Goal: Information Seeking & Learning: Learn about a topic

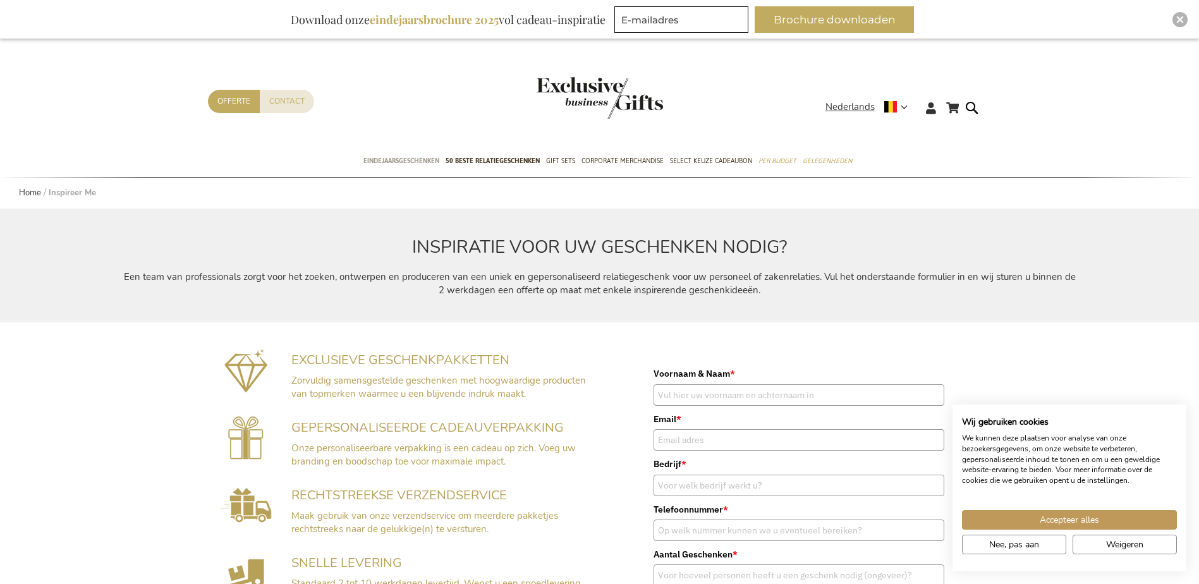
click at [371, 155] on span "Eindejaarsgeschenken" at bounding box center [402, 160] width 76 height 13
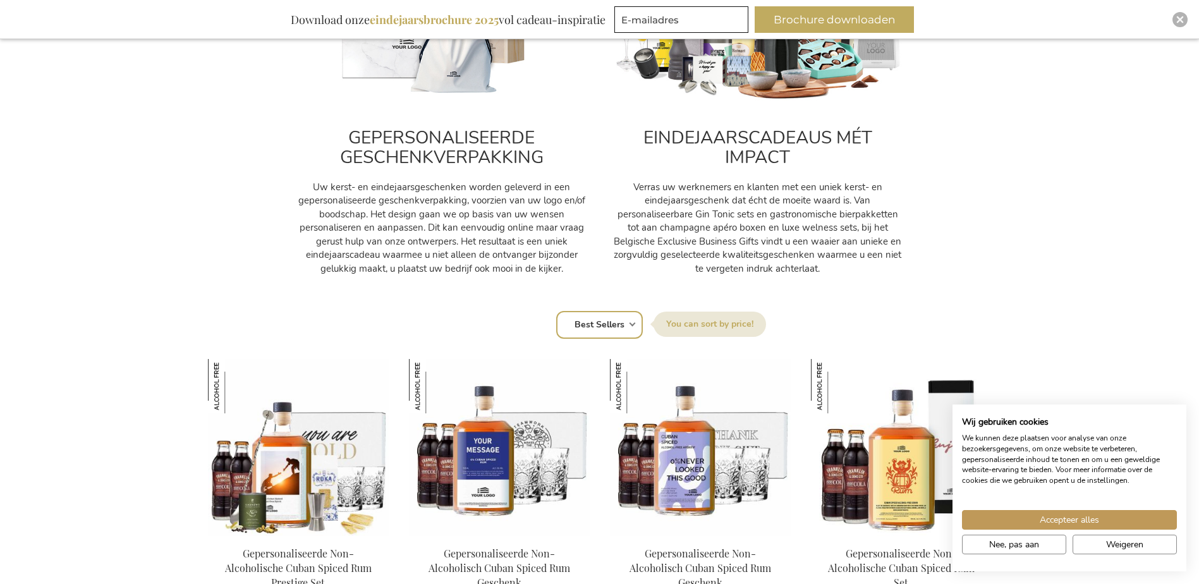
scroll to position [569, 0]
click at [606, 312] on select "Positie Best Sellers Meest bekeken Nieuw Biggest Saving Price: low to high Pric…" at bounding box center [599, 326] width 87 height 28
click at [988, 549] on button "Nee, pas aan" at bounding box center [1014, 545] width 104 height 20
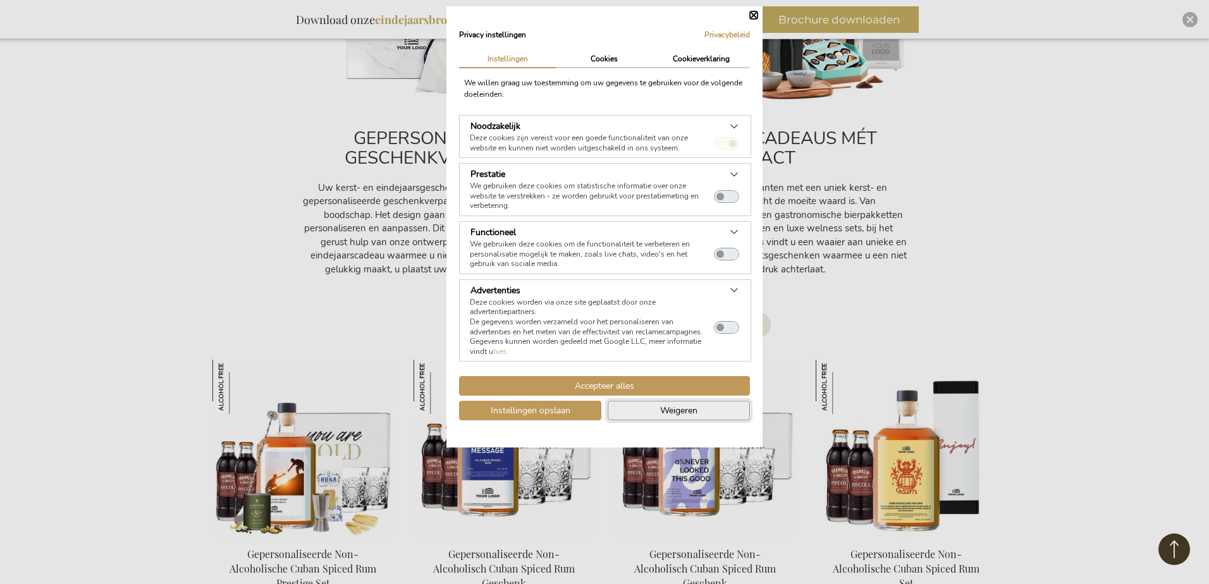
click at [667, 410] on span "Weigeren" at bounding box center [678, 410] width 37 height 13
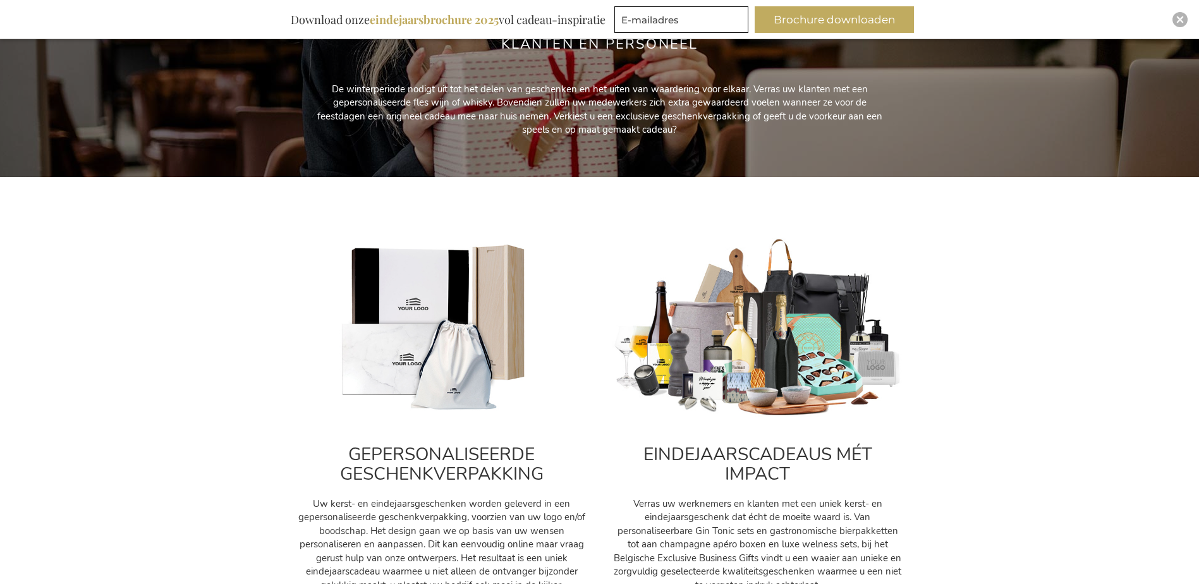
scroll to position [0, 0]
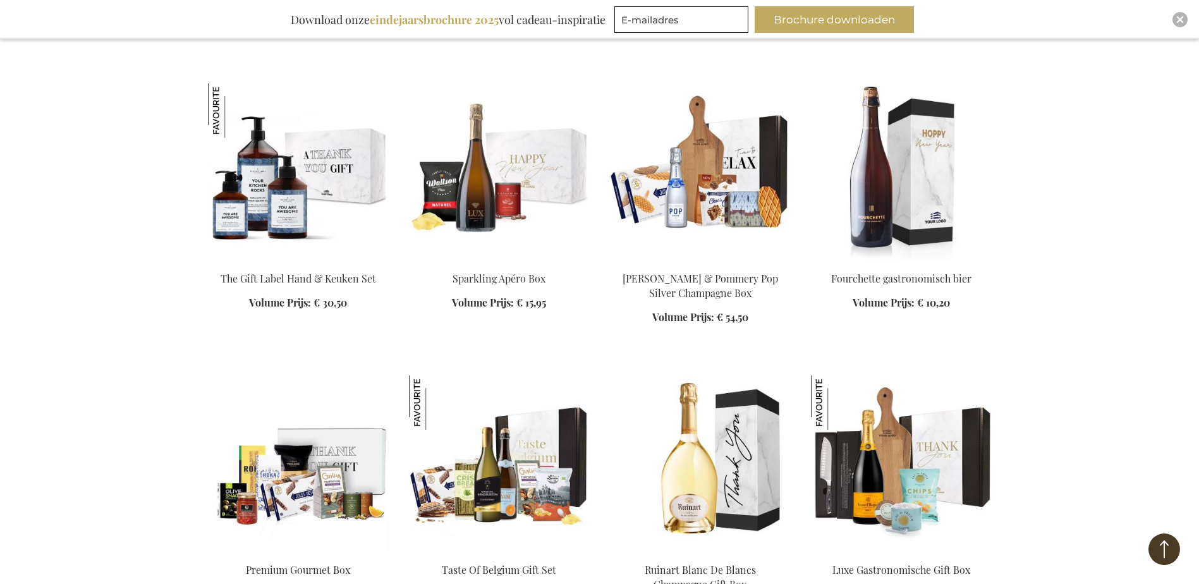
scroll to position [2529, 0]
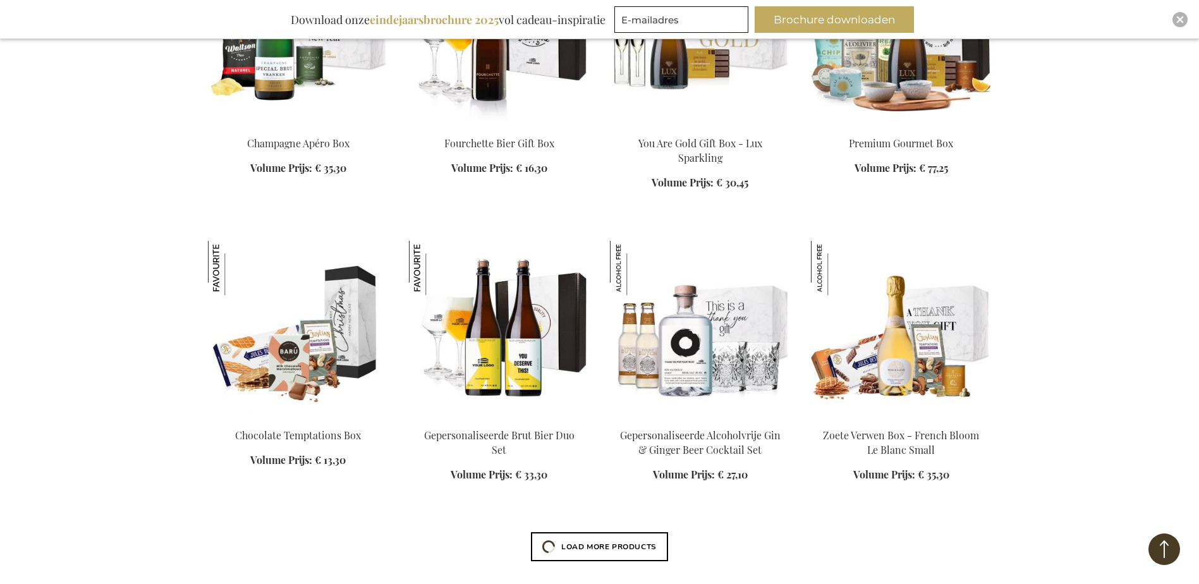
scroll to position [3098, 0]
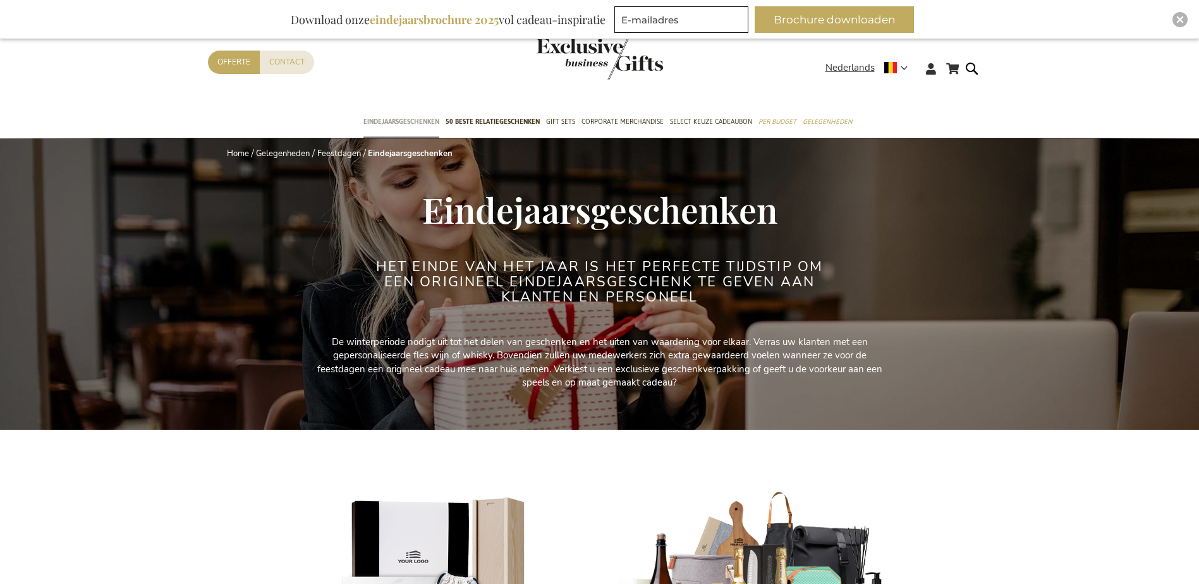
click at [396, 115] on span "Eindejaarsgeschenken" at bounding box center [402, 121] width 76 height 13
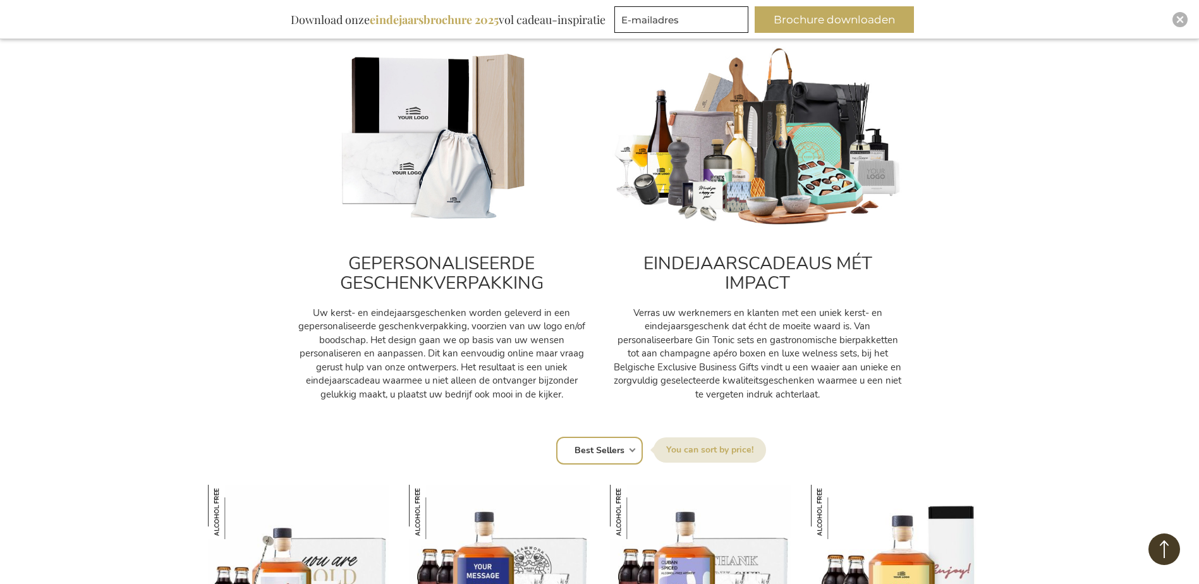
scroll to position [443, 0]
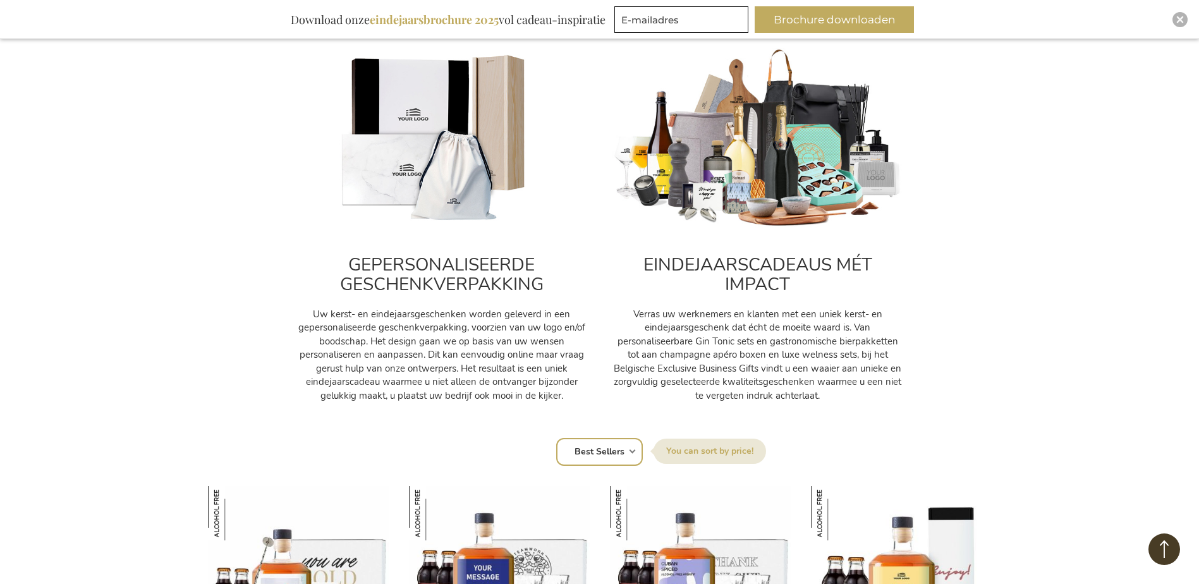
click at [489, 240] on div "GEPERSONALISEERDE GESCHENKVERPAKKING Uw kerst- en eindejaarsgeschenken worden g…" at bounding box center [442, 321] width 291 height 164
click at [491, 271] on h2 "GEPERSONALISEERDE GESCHENKVERPAKKING" at bounding box center [442, 274] width 291 height 39
click at [713, 451] on label "Sorteer op" at bounding box center [710, 451] width 113 height 25
click at [643, 451] on select "Positie Best Sellers Meest bekeken Nieuw Biggest Saving Price: low to high Pric…" at bounding box center [599, 452] width 87 height 28
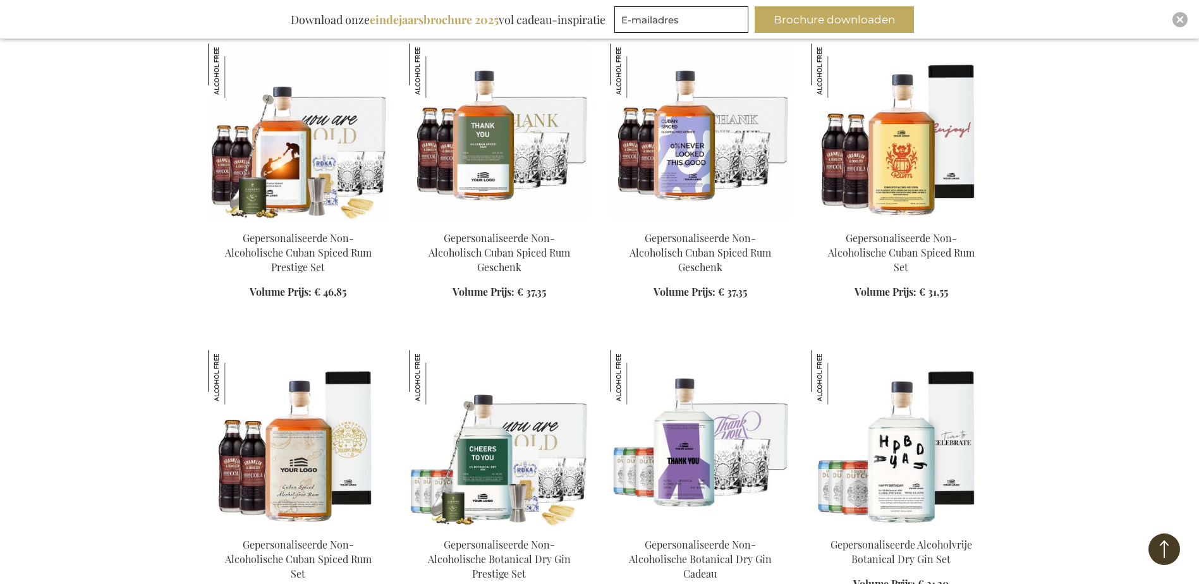
scroll to position [1201, 0]
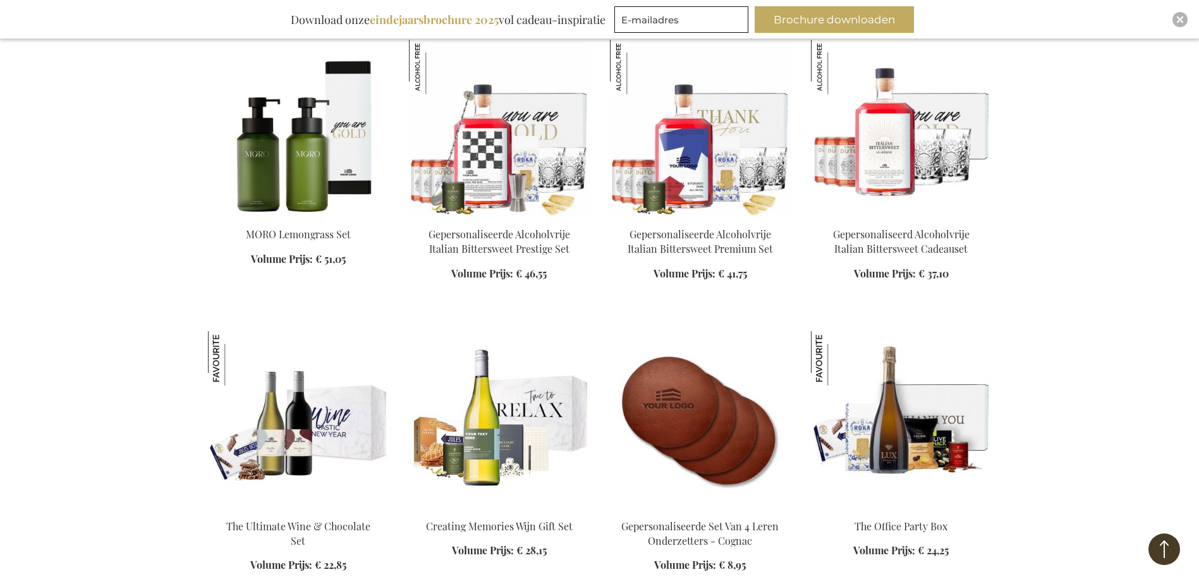
scroll to position [1328, 0]
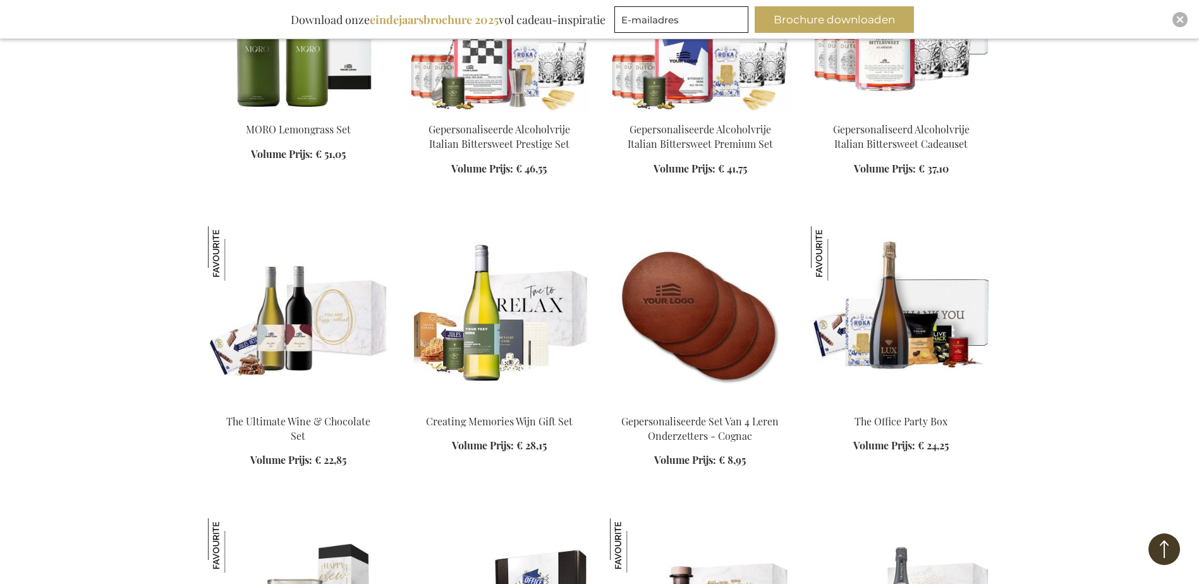
scroll to position [1770, 0]
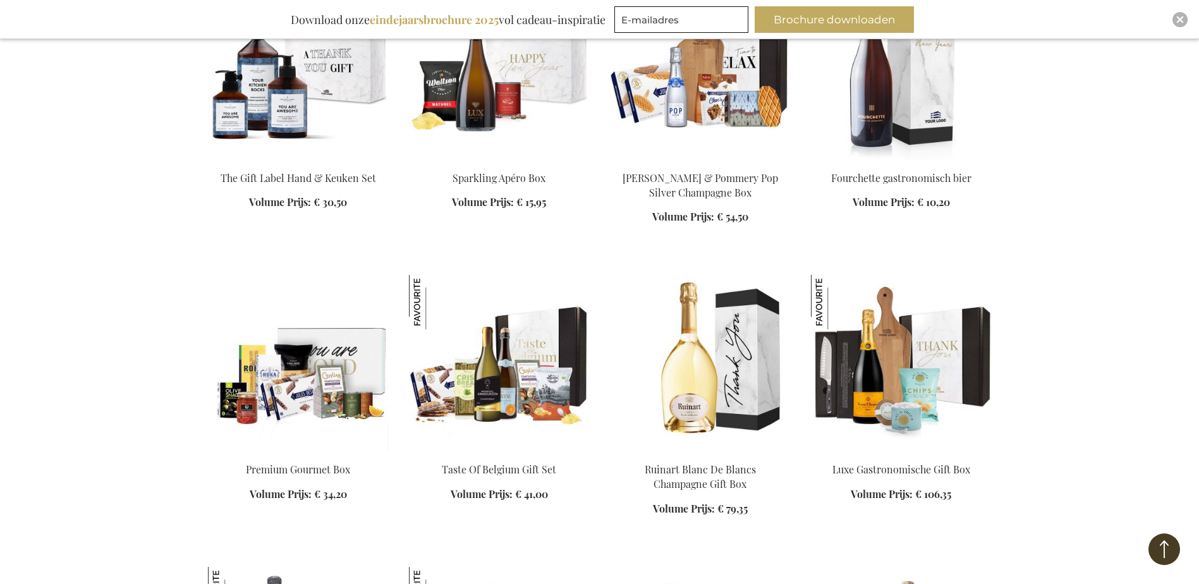
scroll to position [2592, 0]
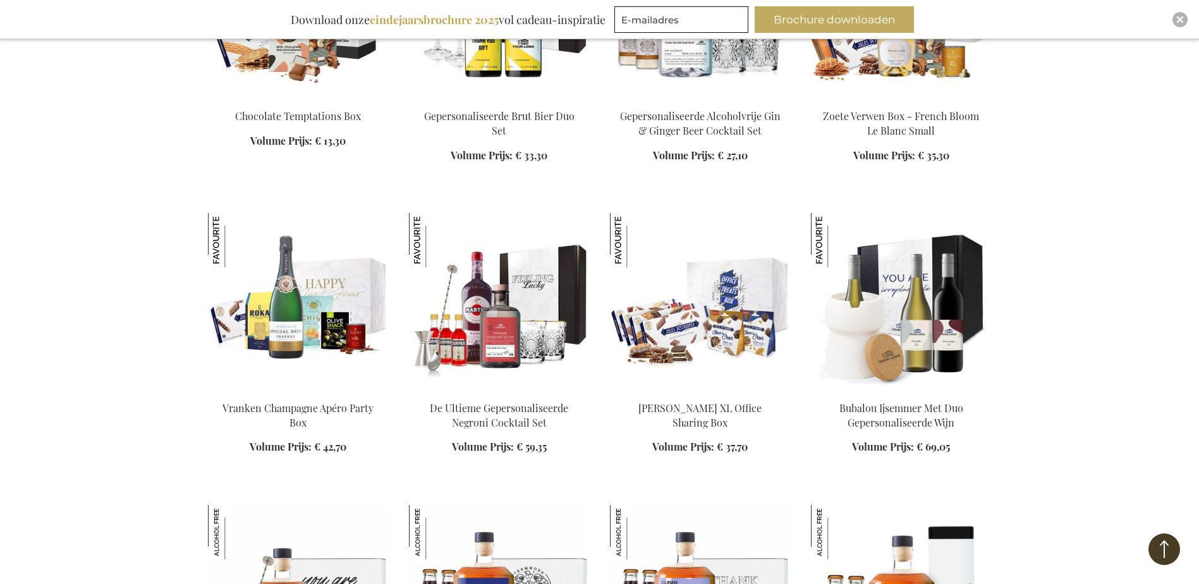
scroll to position [3541, 0]
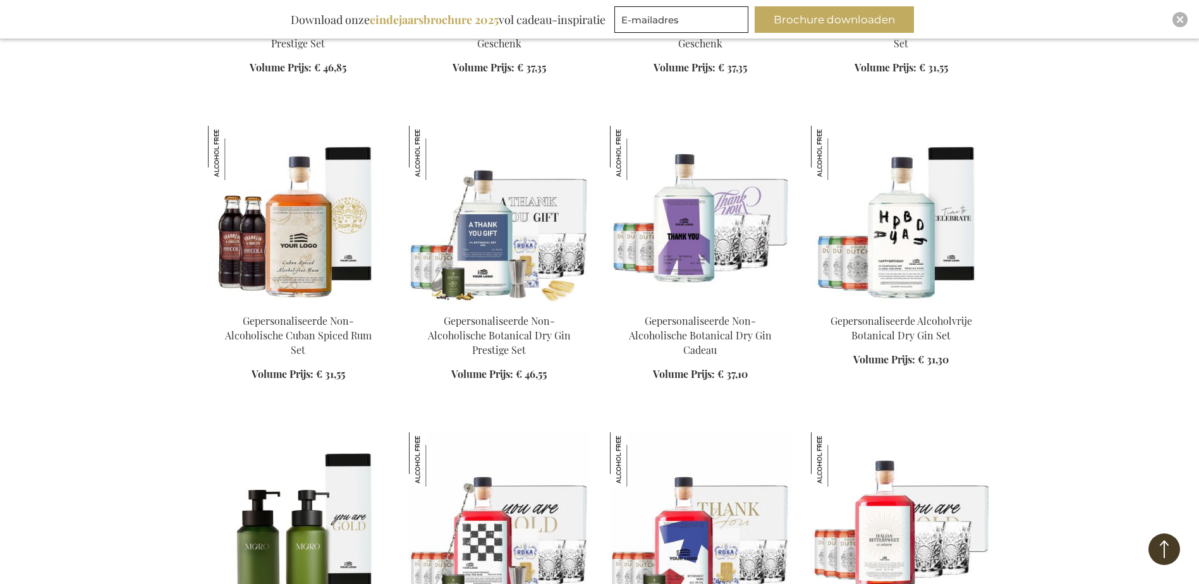
scroll to position [4299, 0]
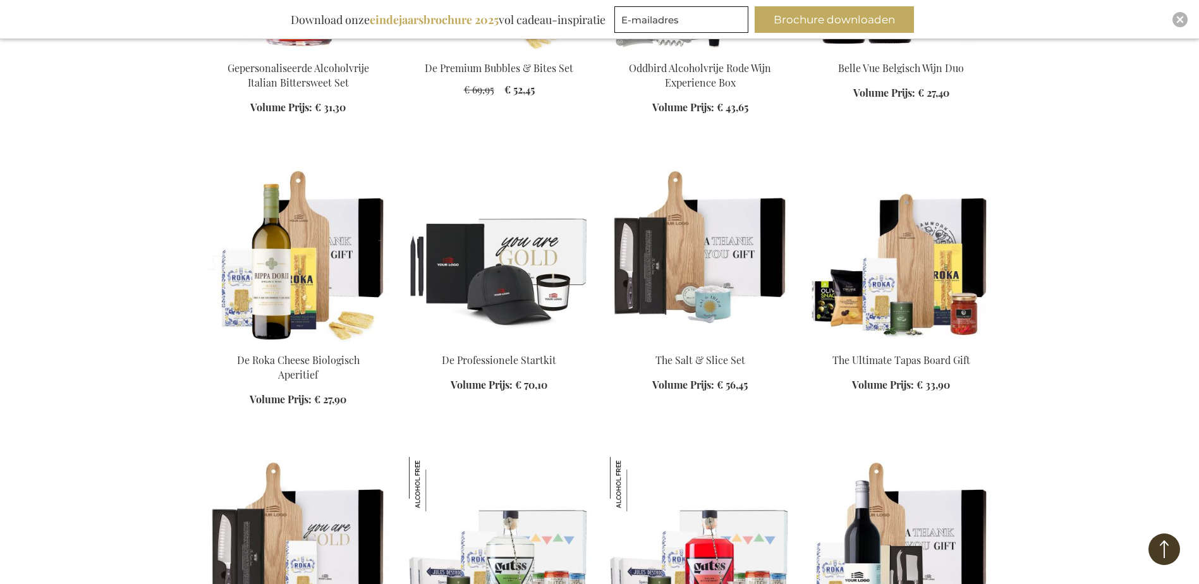
scroll to position [4932, 0]
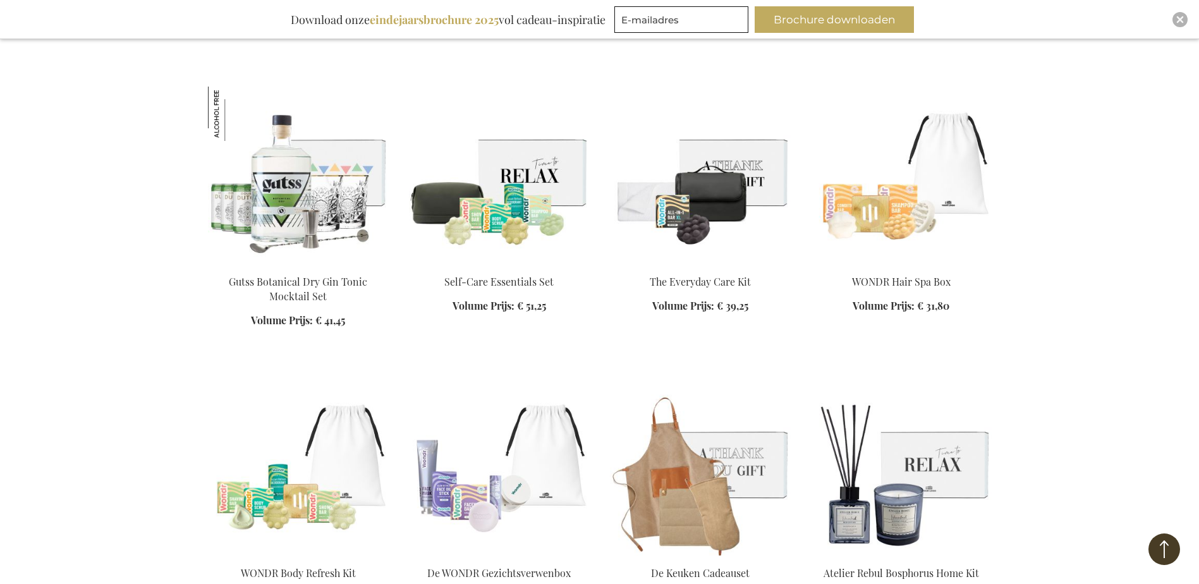
scroll to position [6006, 0]
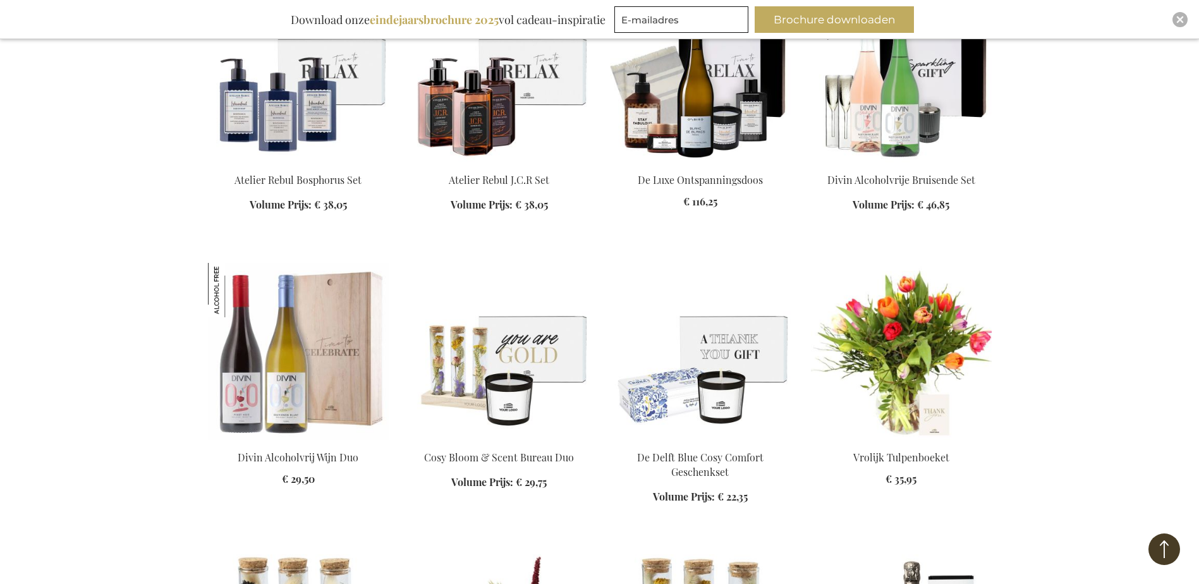
scroll to position [6639, 0]
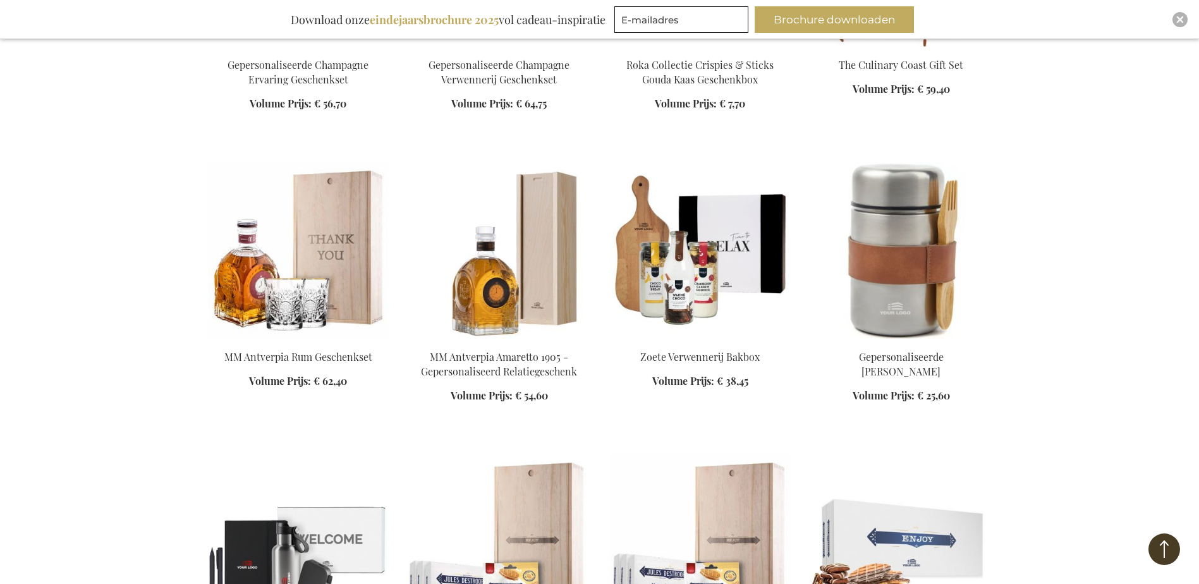
scroll to position [7587, 0]
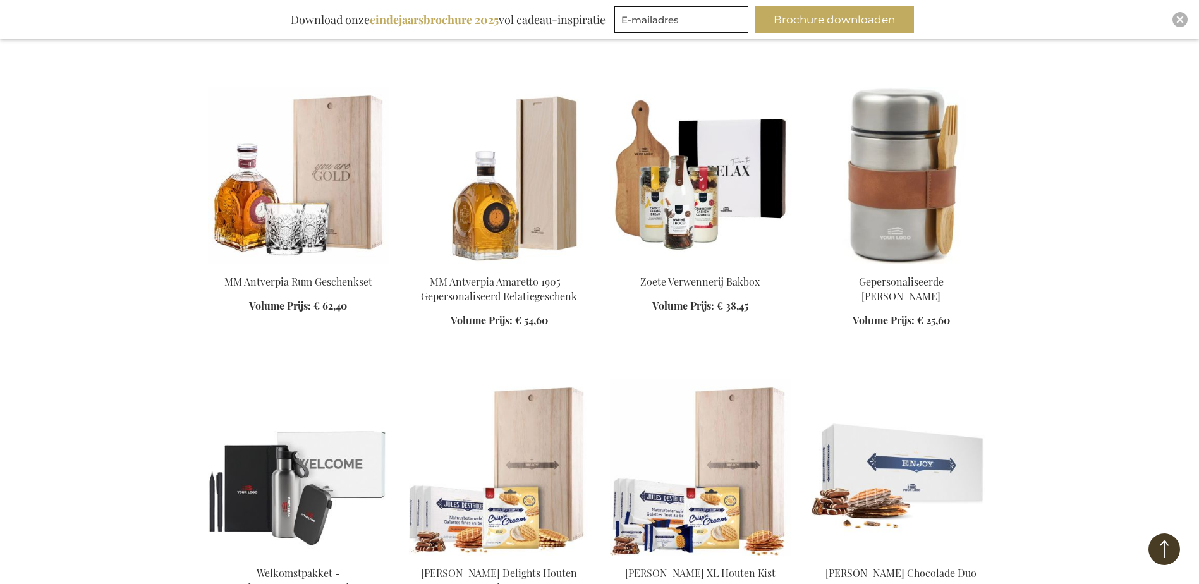
drag, startPoint x: 302, startPoint y: 202, endPoint x: 113, endPoint y: 305, distance: 215.9
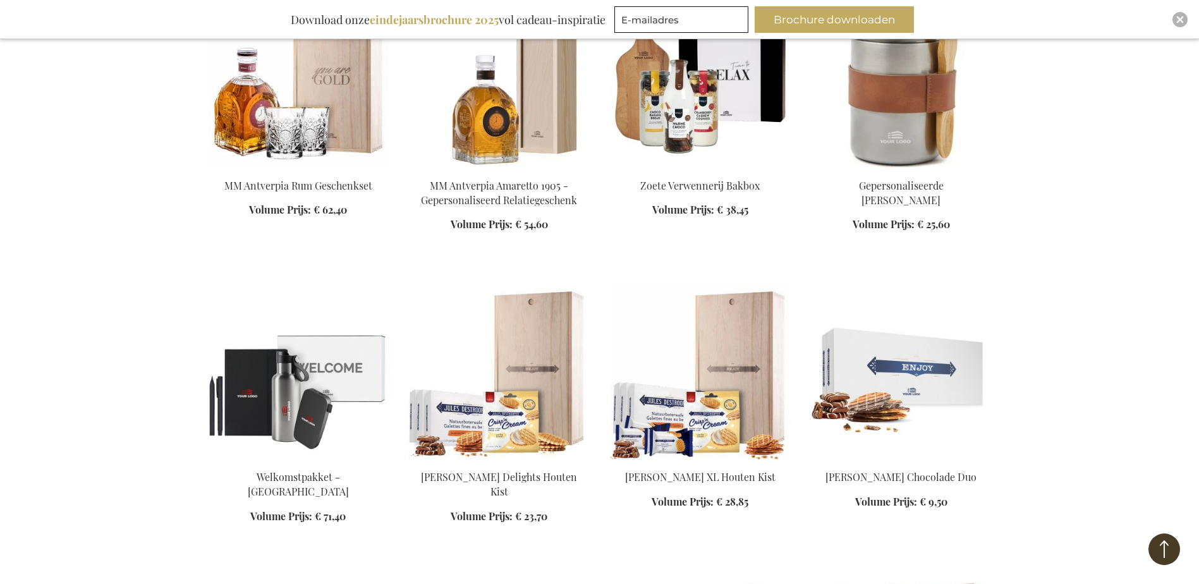
scroll to position [7840, 0]
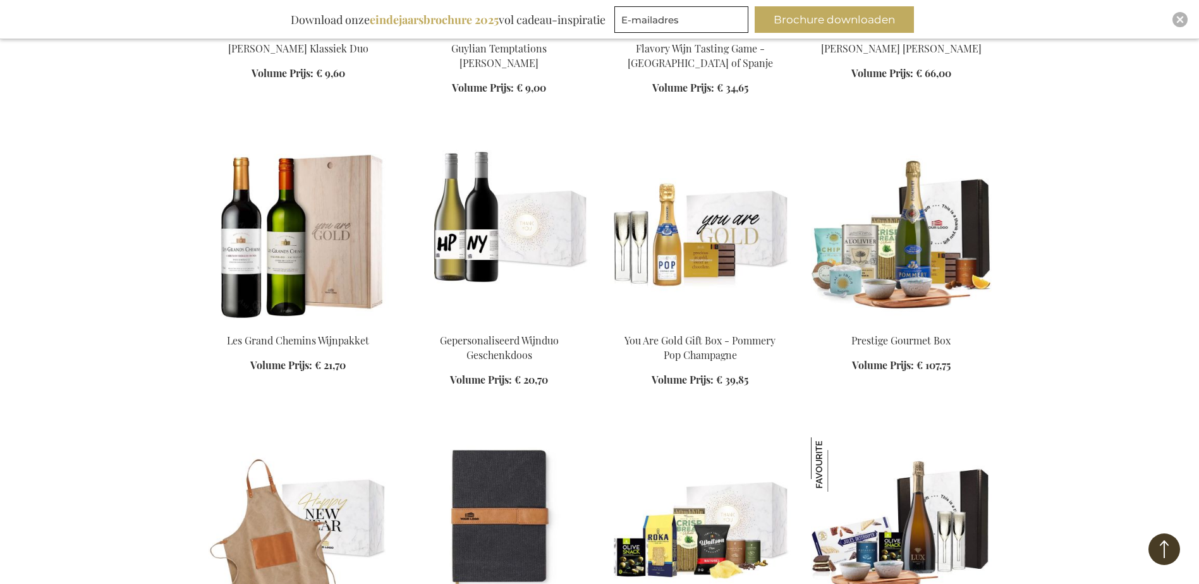
scroll to position [8472, 0]
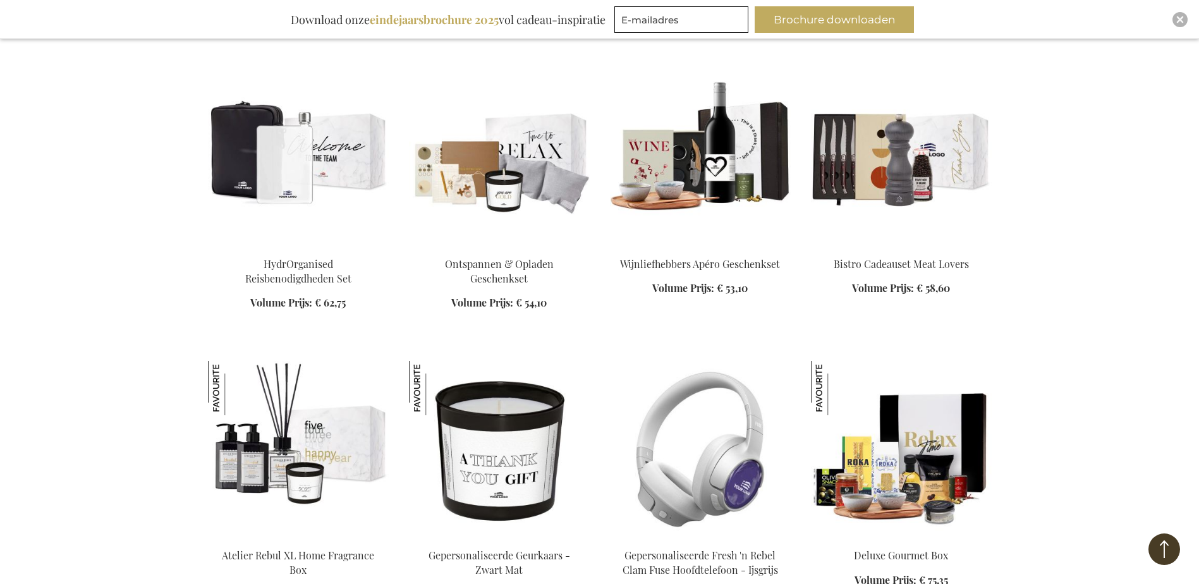
scroll to position [9357, 0]
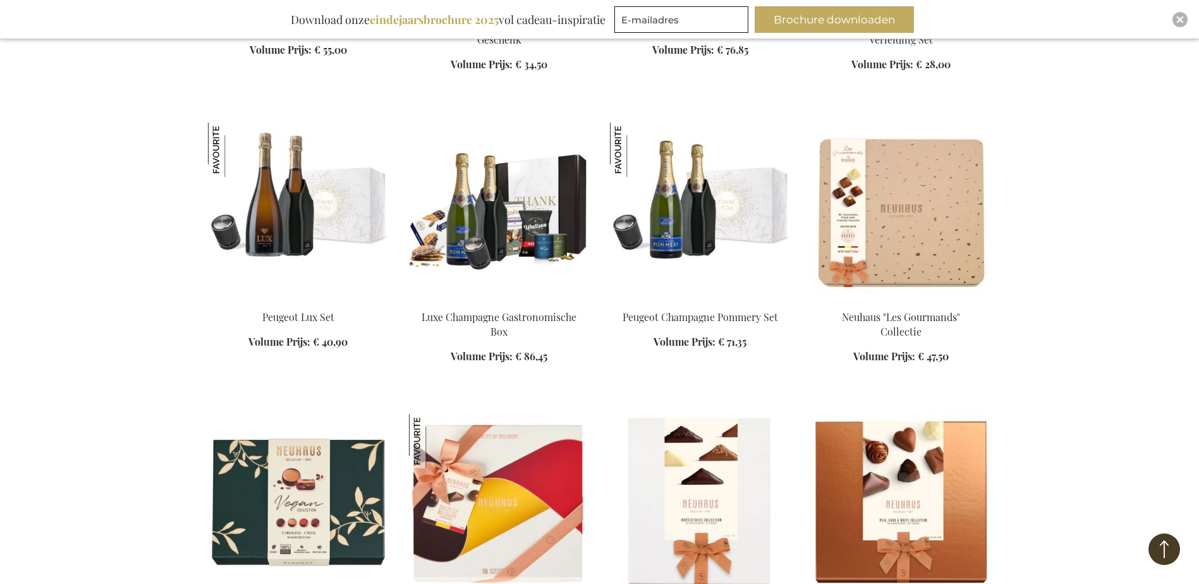
scroll to position [10116, 0]
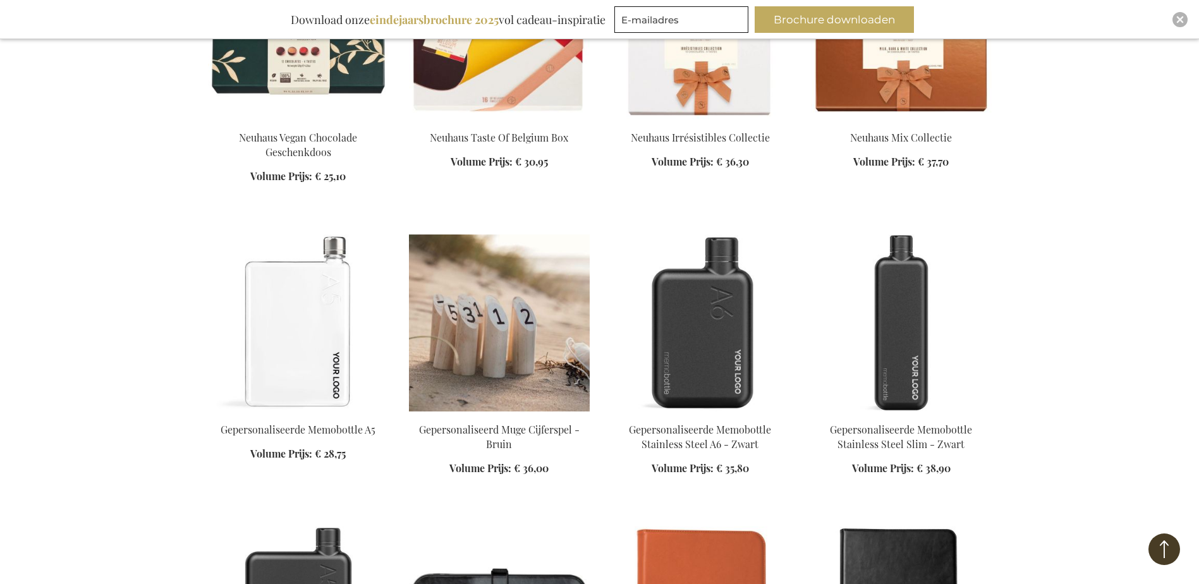
scroll to position [10748, 0]
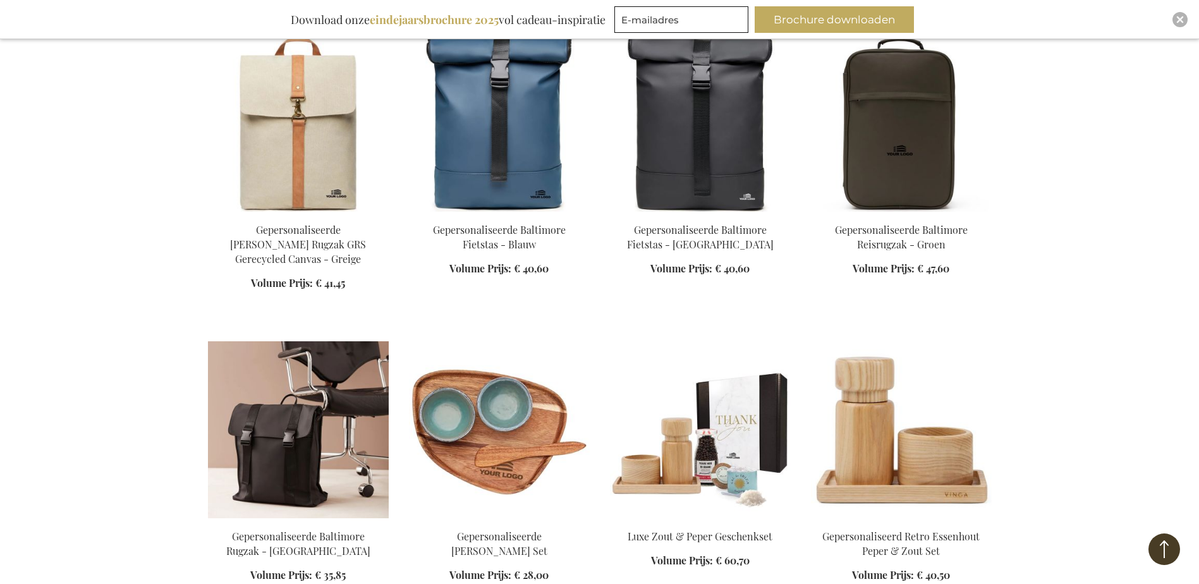
scroll to position [12835, 0]
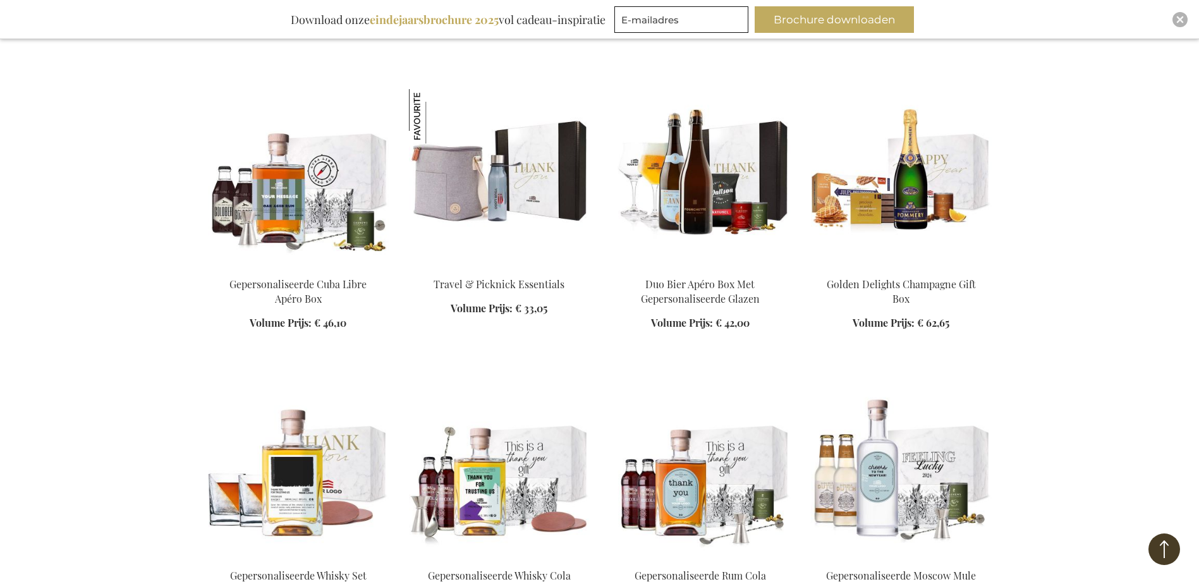
scroll to position [14668, 0]
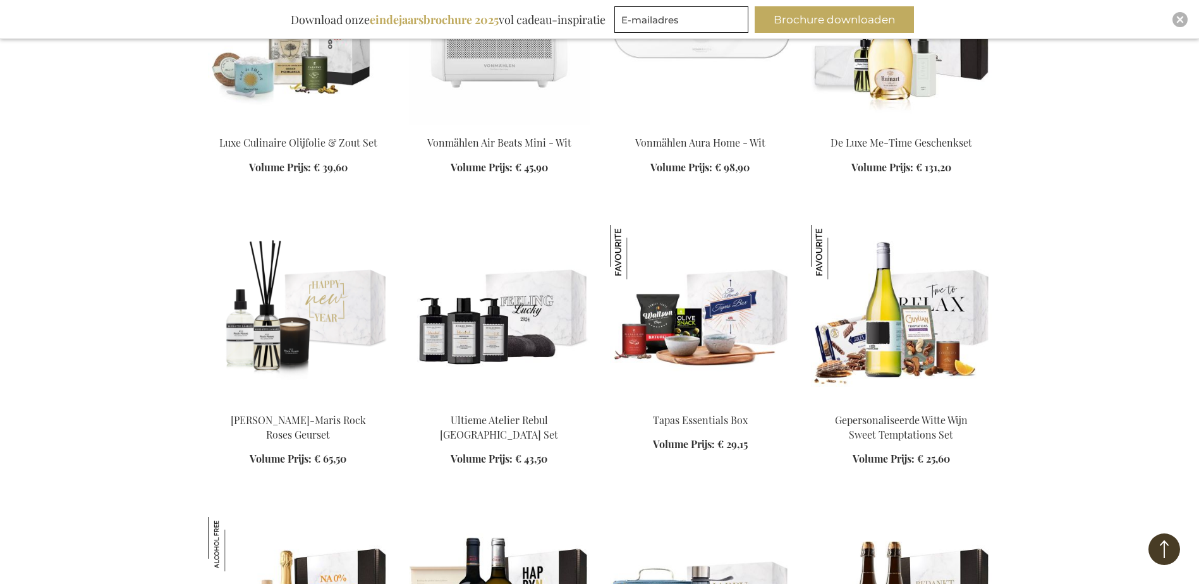
scroll to position [15869, 0]
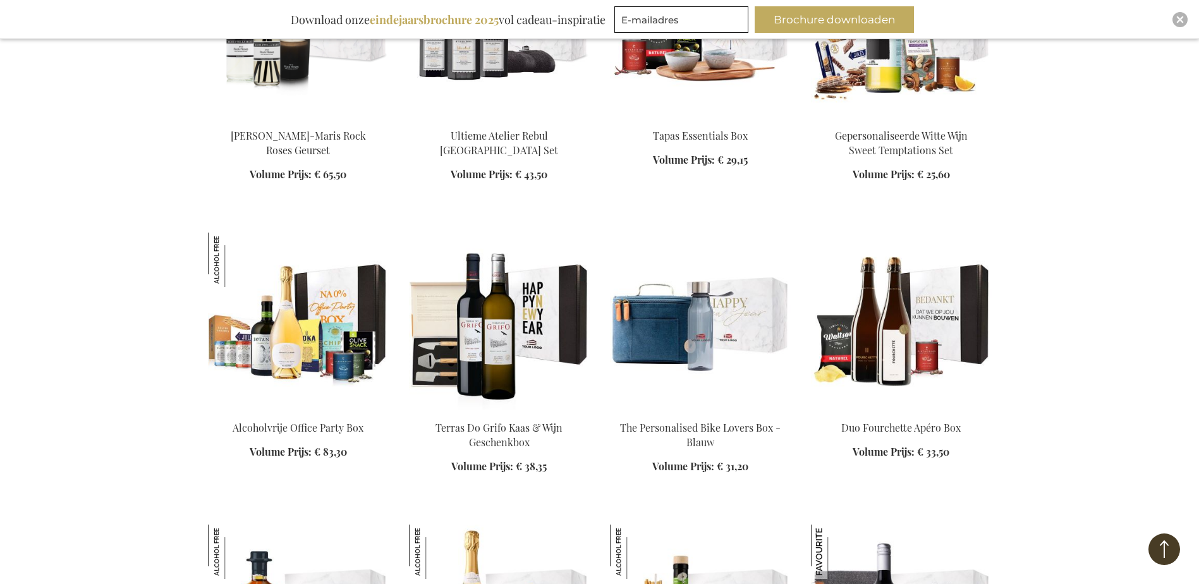
scroll to position [16249, 0]
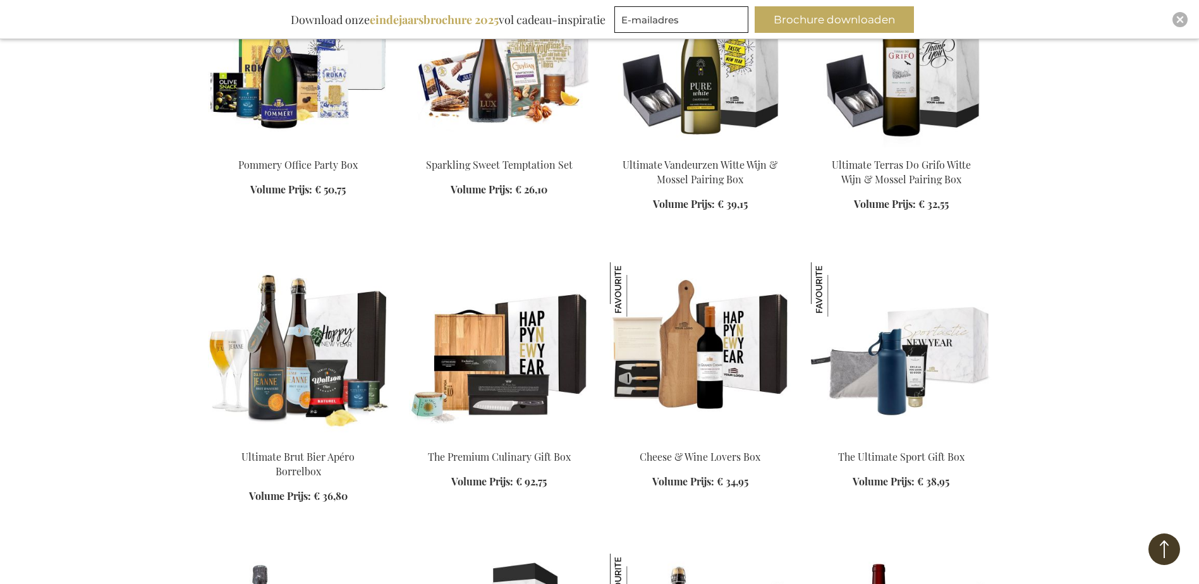
scroll to position [17197, 0]
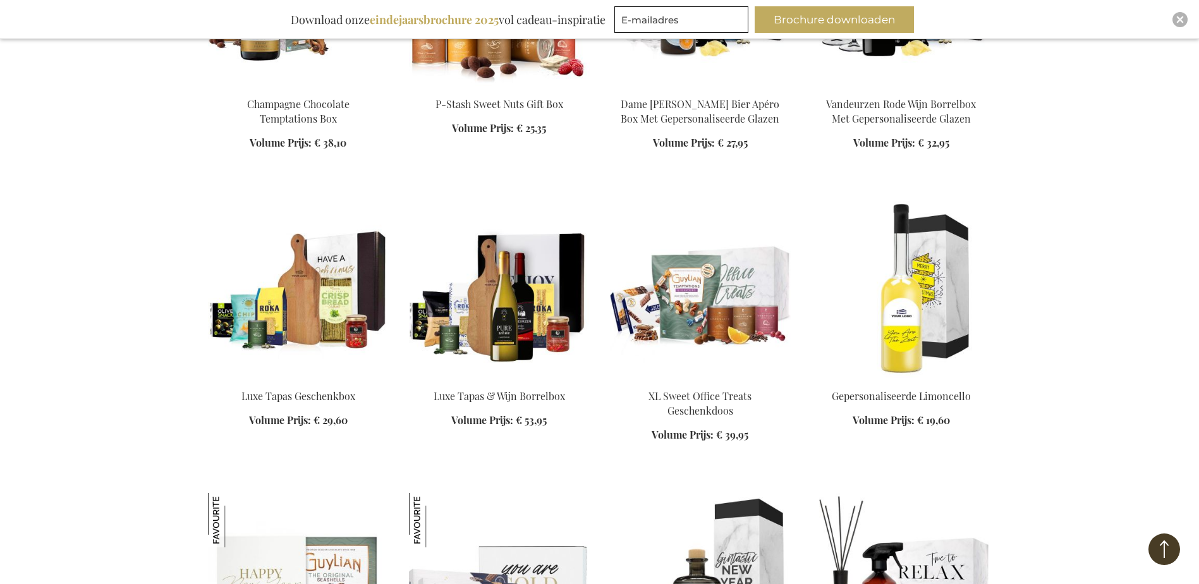
scroll to position [17893, 0]
